Goal: Find specific page/section: Find specific page/section

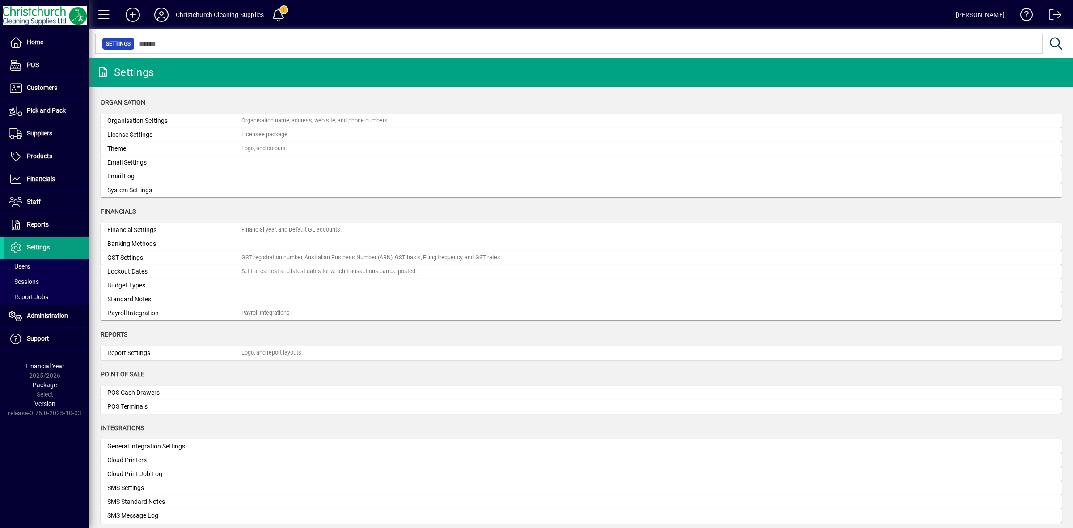
click at [187, 45] on input "text" at bounding box center [585, 44] width 901 height 13
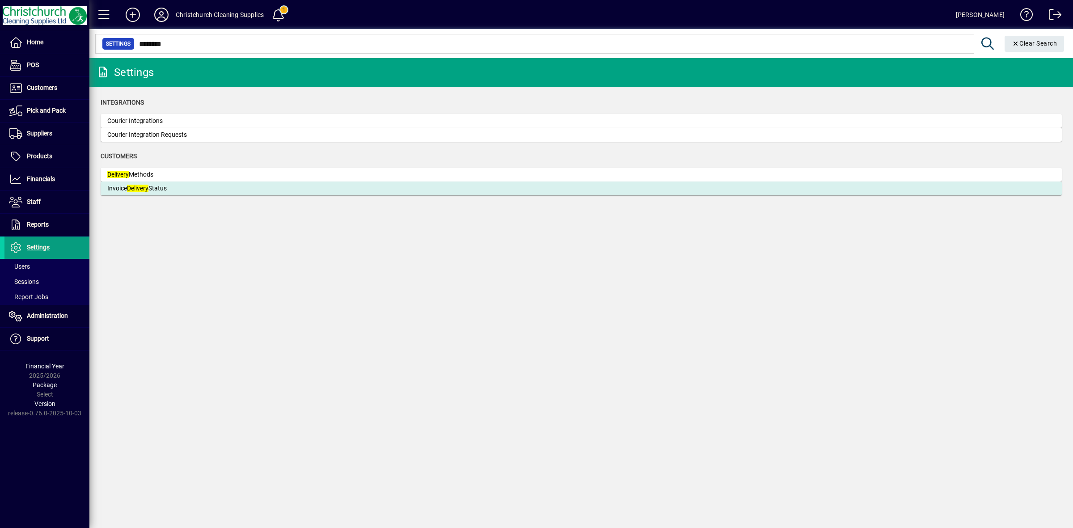
type input "********"
click at [166, 186] on div "Invoice Delivery Status" at bounding box center [174, 188] width 134 height 9
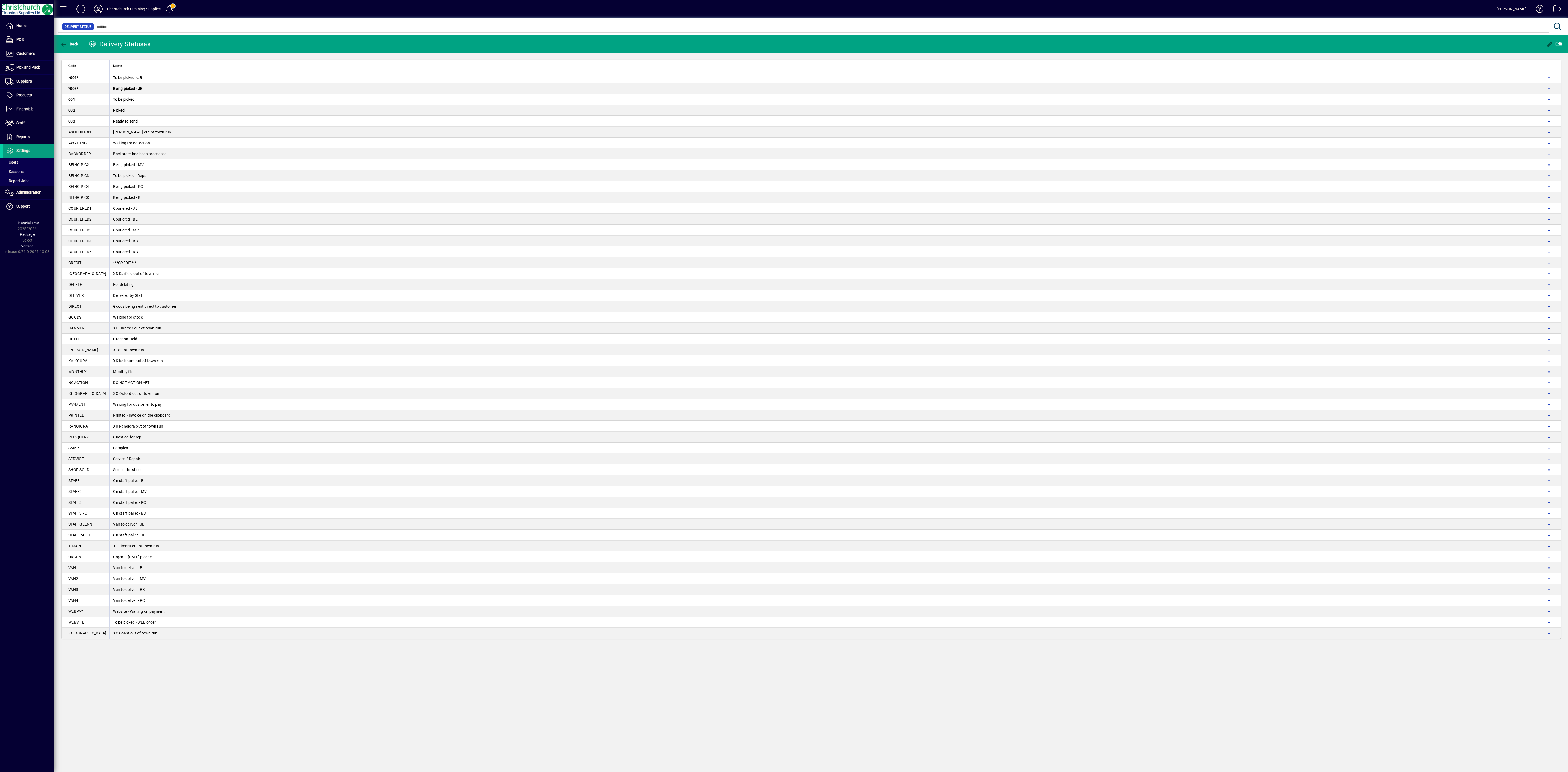
click at [653, 306] on td "Goods being sent direct to customer" at bounding box center [817, 306] width 1416 height 11
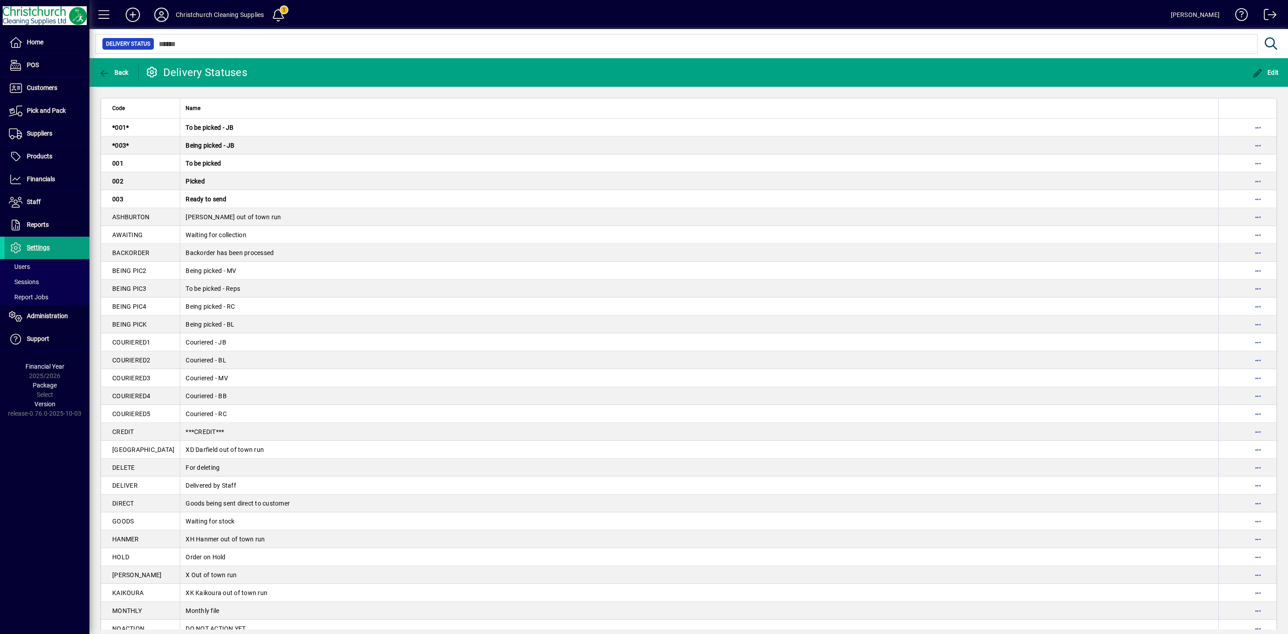
click at [352, 290] on td "To be picked - Reps" at bounding box center [699, 289] width 1038 height 18
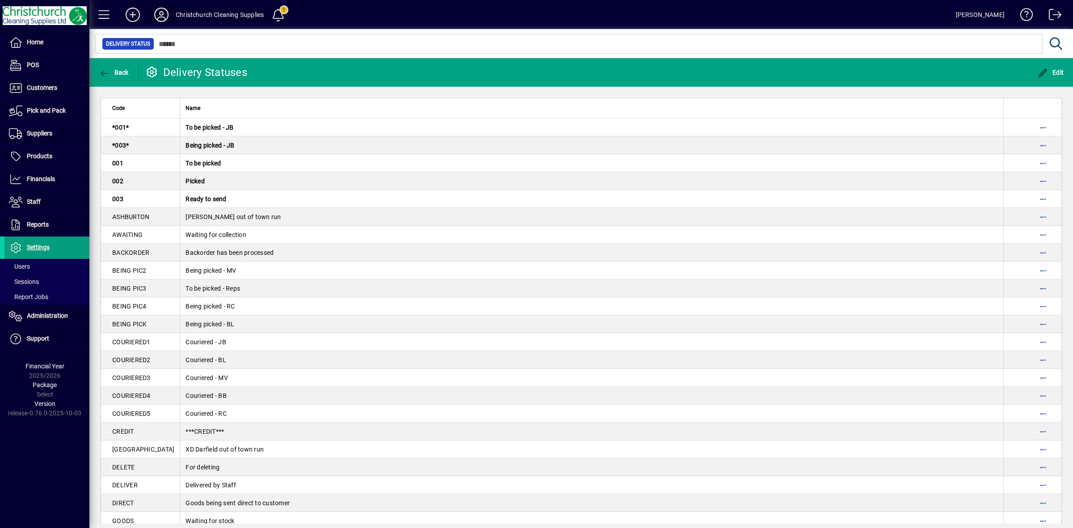
click at [157, 16] on icon at bounding box center [162, 15] width 18 height 14
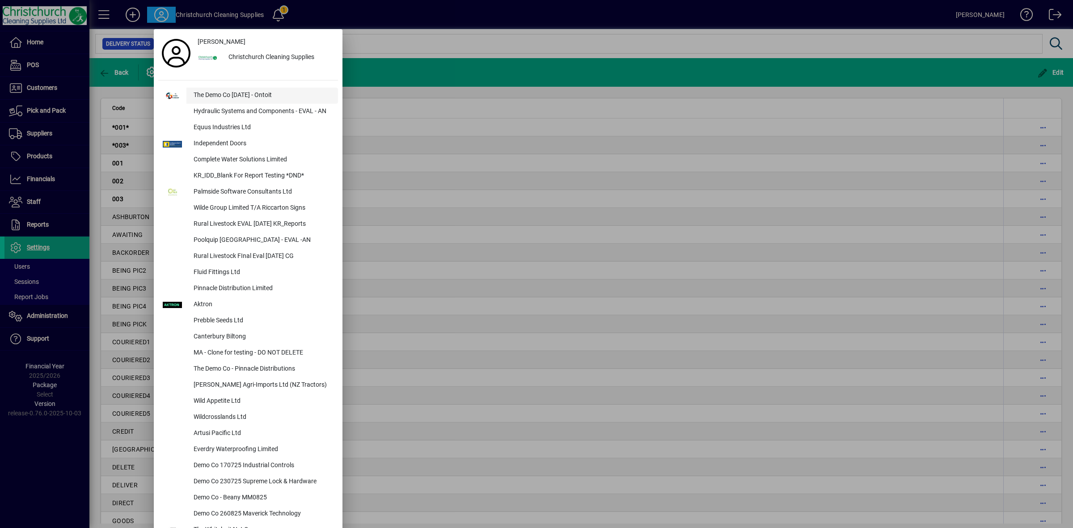
click at [211, 94] on div "The Demo Co [DATE] - Ontoit" at bounding box center [262, 96] width 152 height 16
